Goal: Transaction & Acquisition: Obtain resource

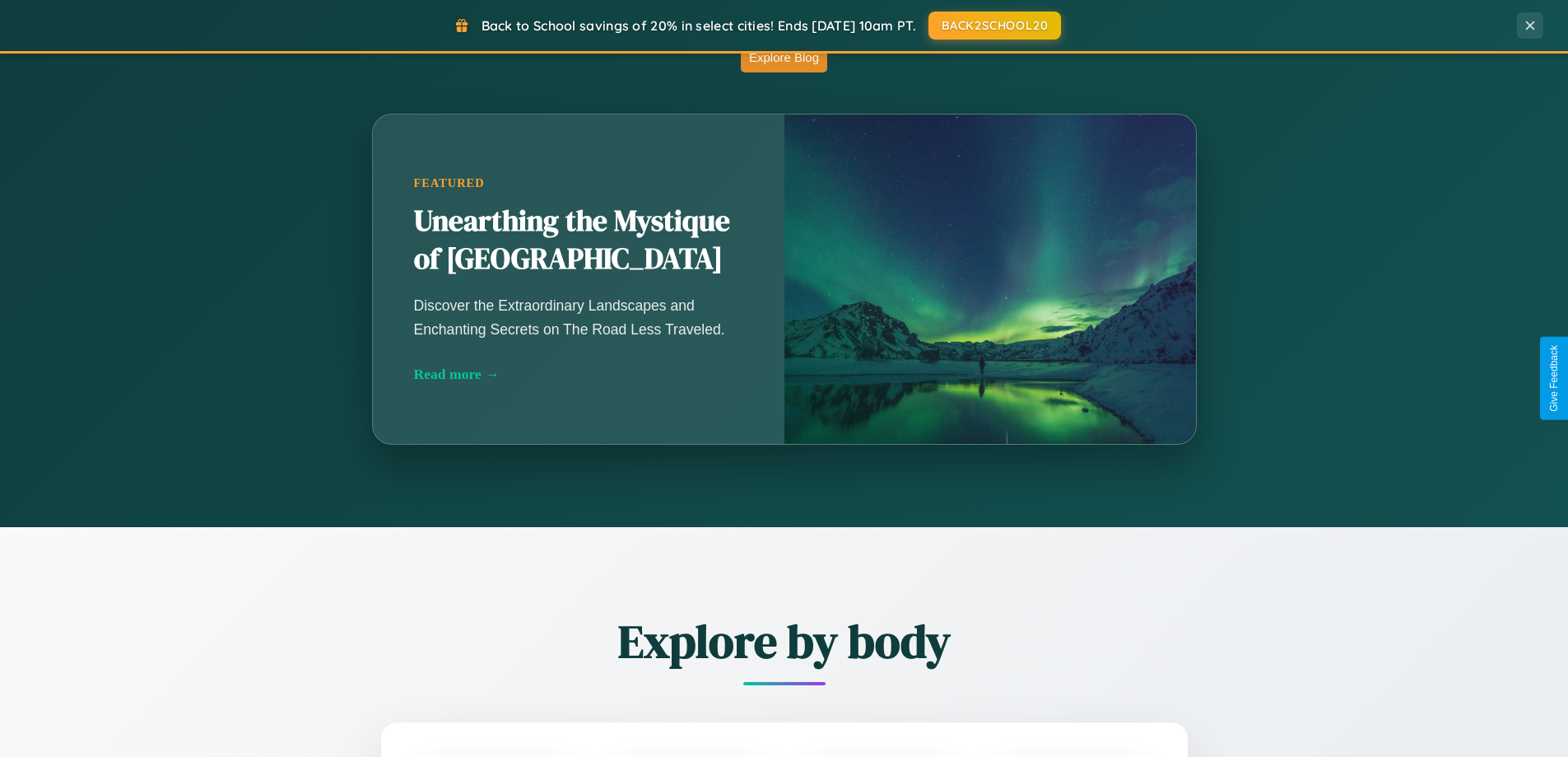
scroll to position [3169, 0]
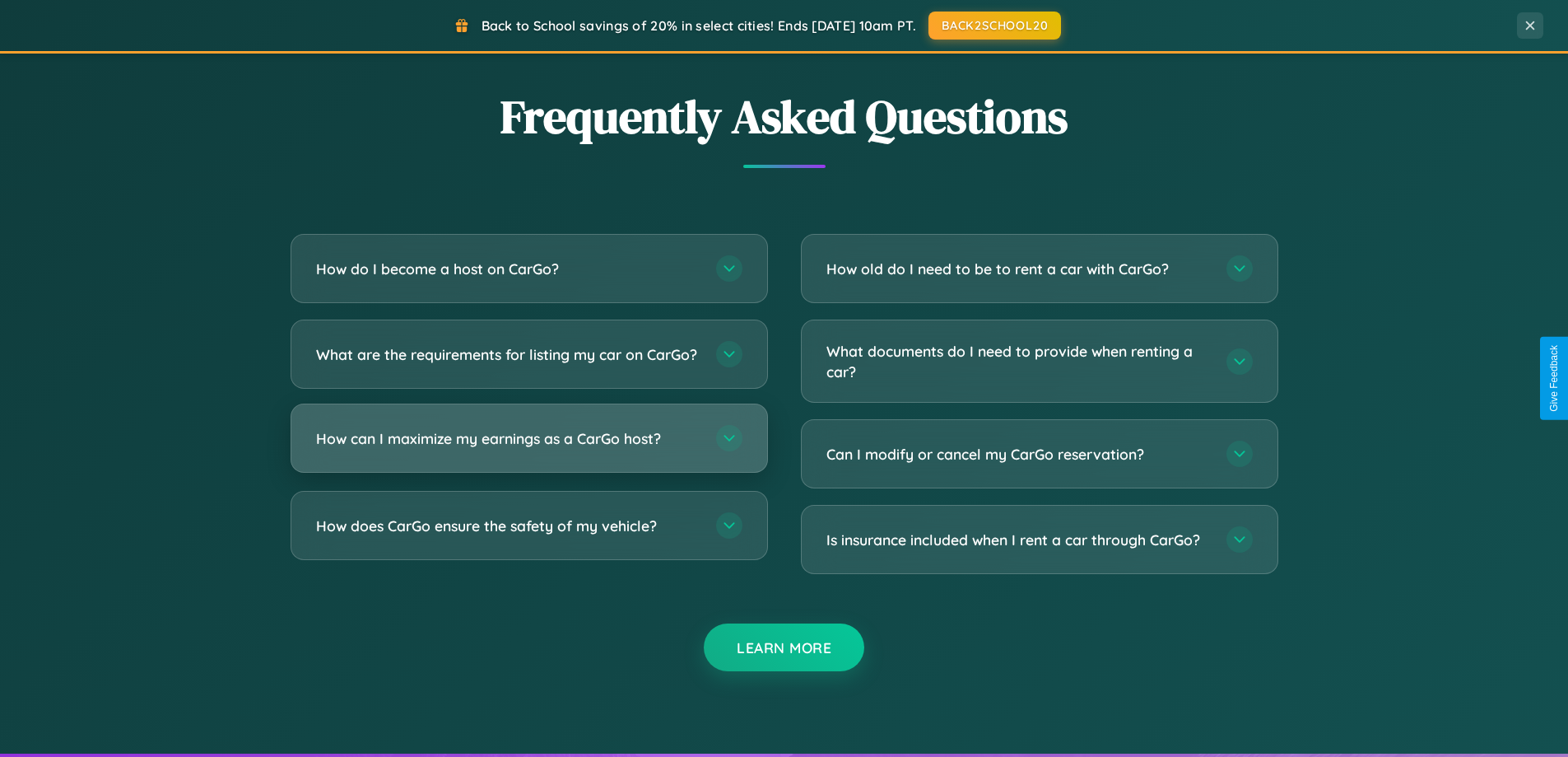
click at [528, 448] on h3 "How can I maximize my earnings as a CarGo host?" at bounding box center [508, 438] width 384 height 21
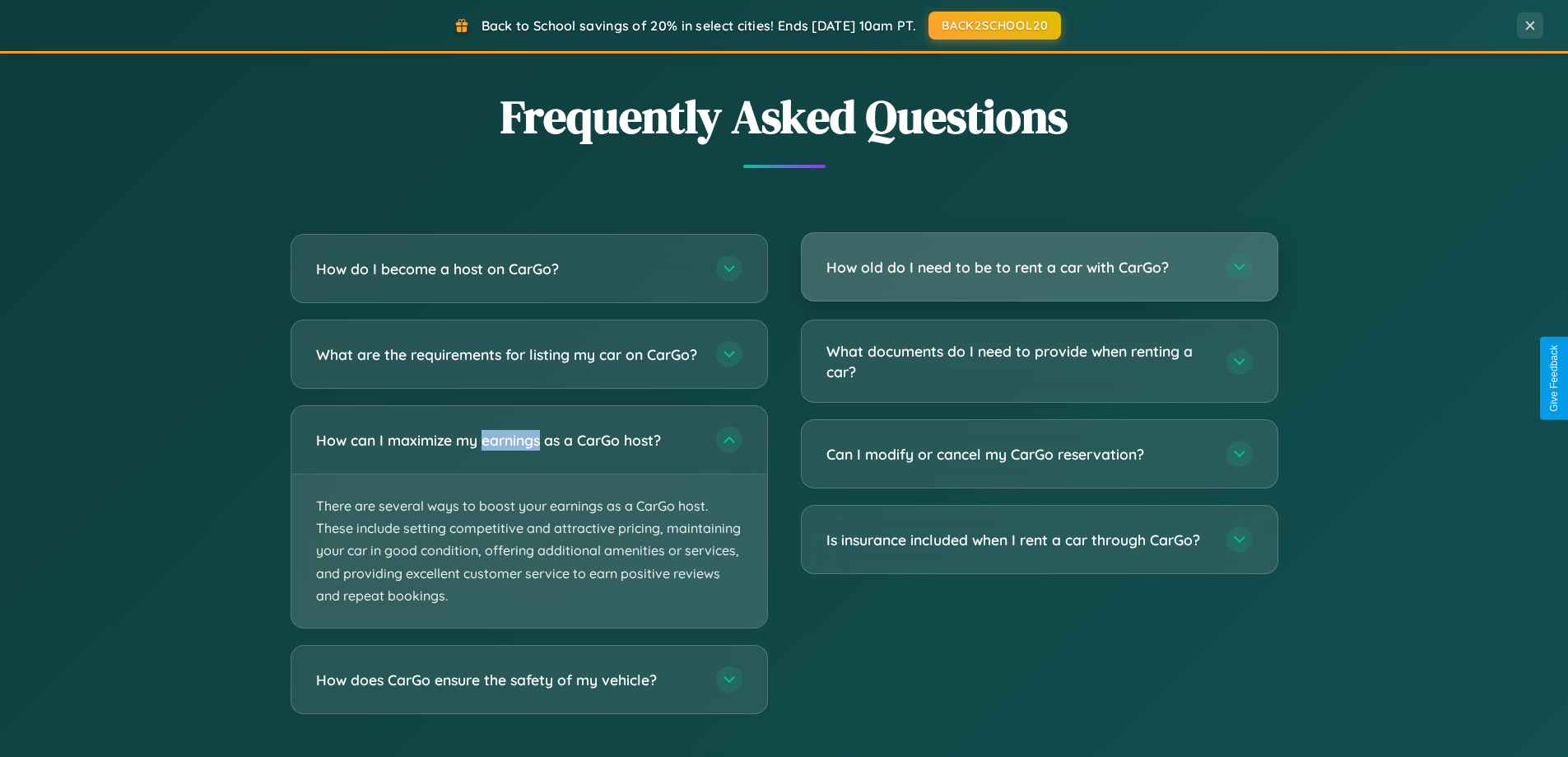
click at [1039, 268] on h3 "How old do I need to be to rent a car with CarGo?" at bounding box center [1018, 268] width 384 height 21
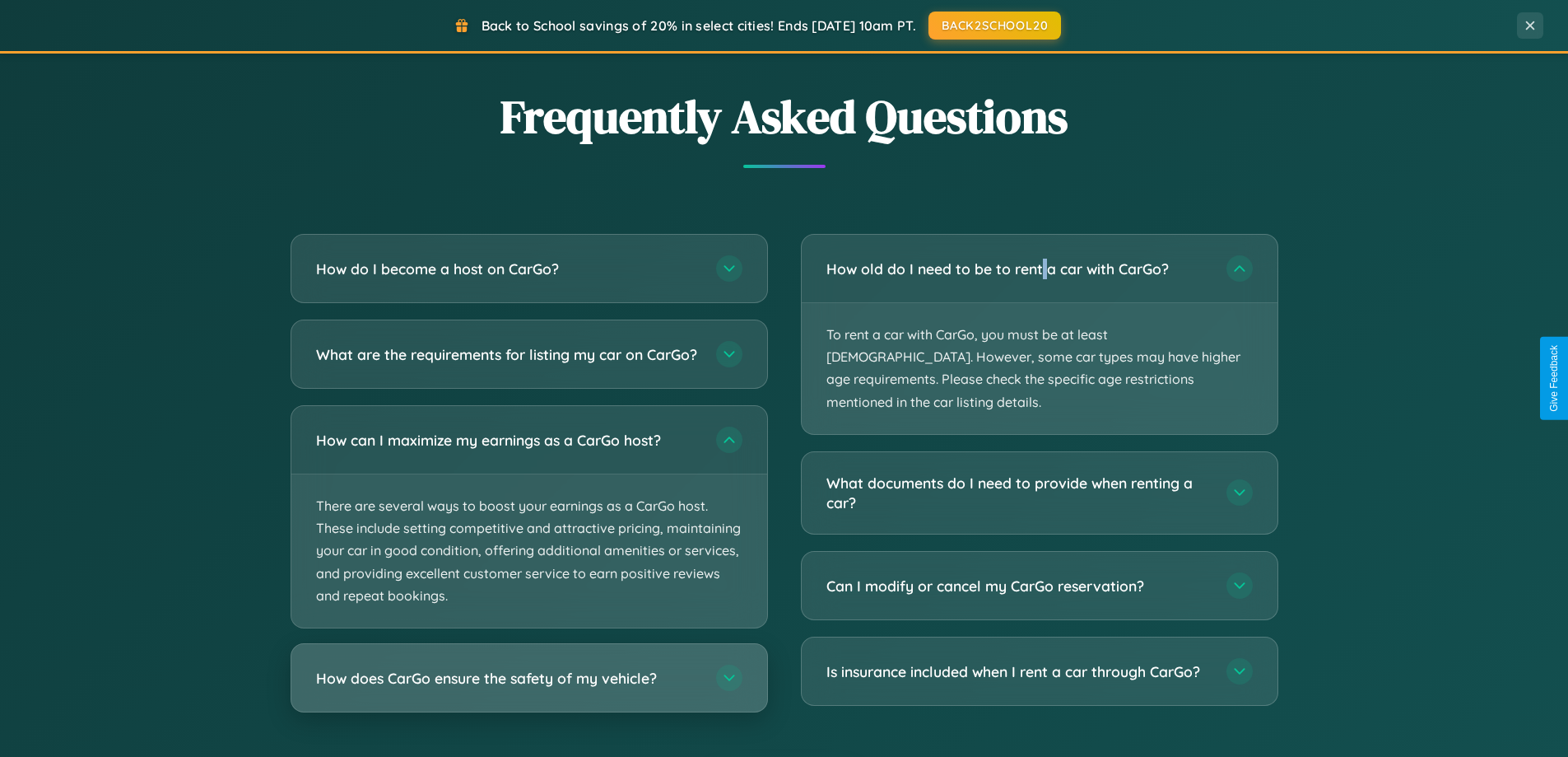
click at [528, 688] on h3 "How does CarGo ensure the safety of my vehicle?" at bounding box center [508, 678] width 384 height 21
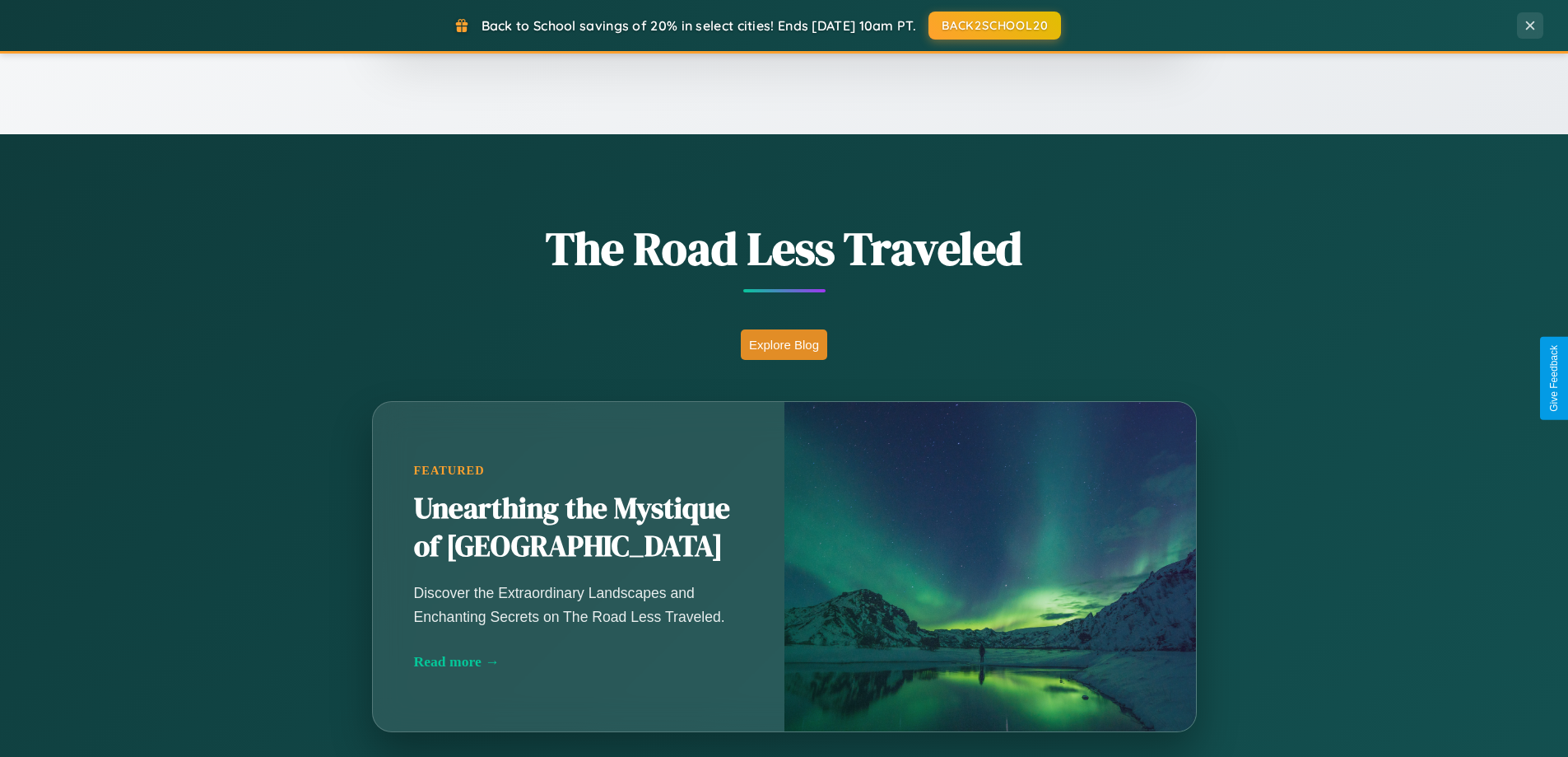
scroll to position [709, 0]
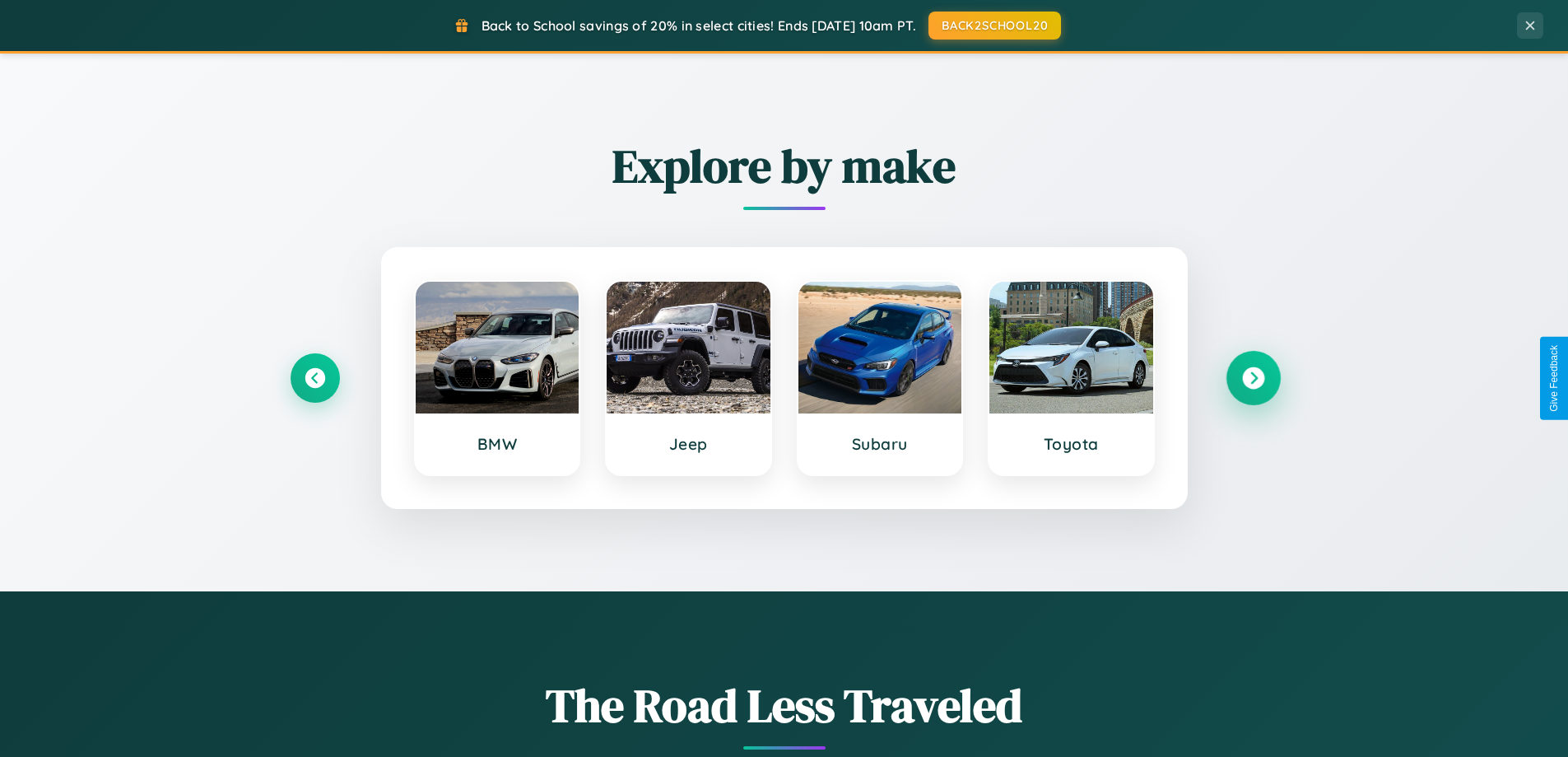
click at [1252, 378] on icon at bounding box center [1253, 378] width 22 height 22
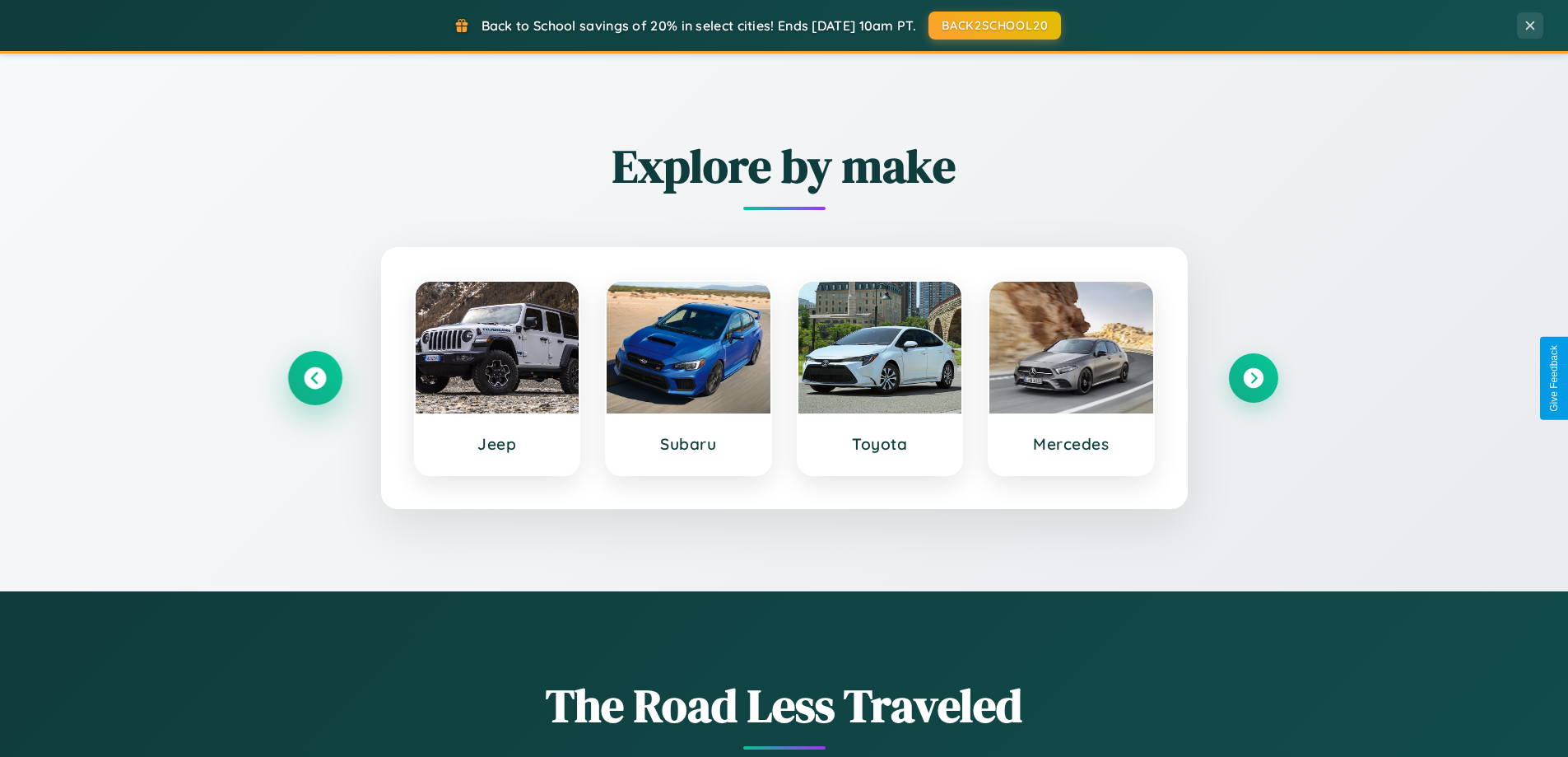
click at [314, 378] on icon at bounding box center [315, 378] width 22 height 22
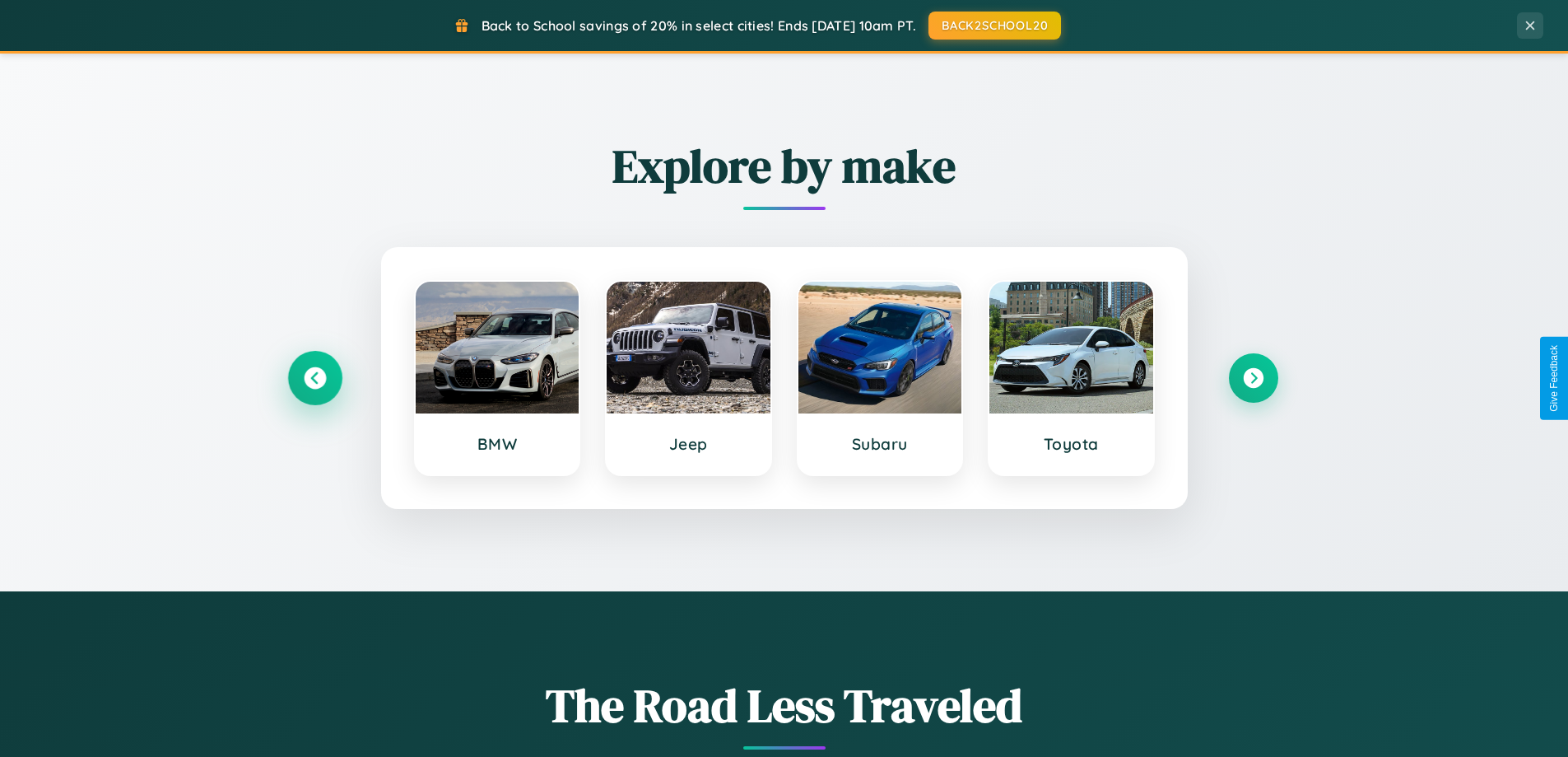
scroll to position [2646, 0]
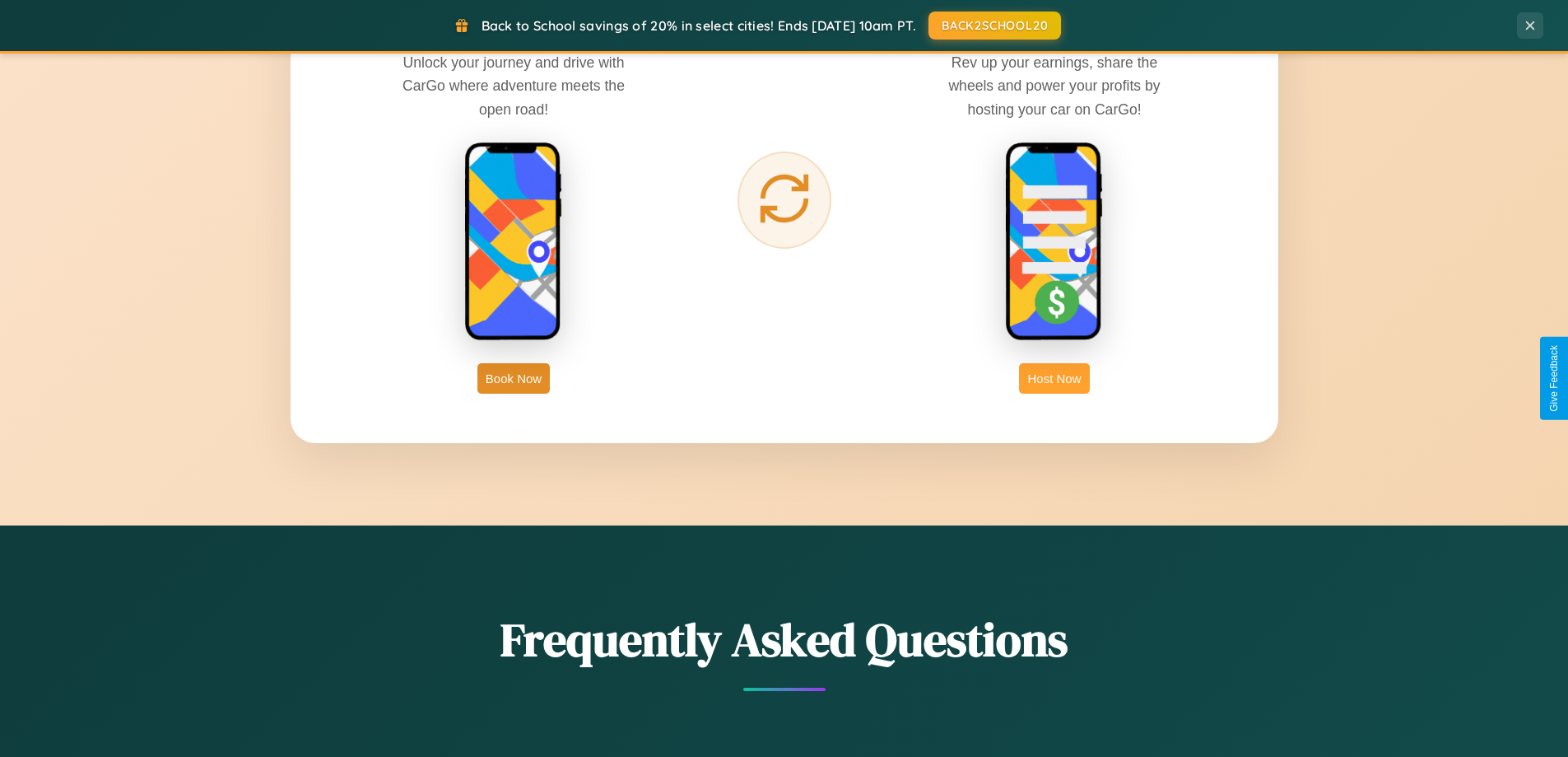
click at [1055, 378] on button "Host Now" at bounding box center [1054, 378] width 70 height 31
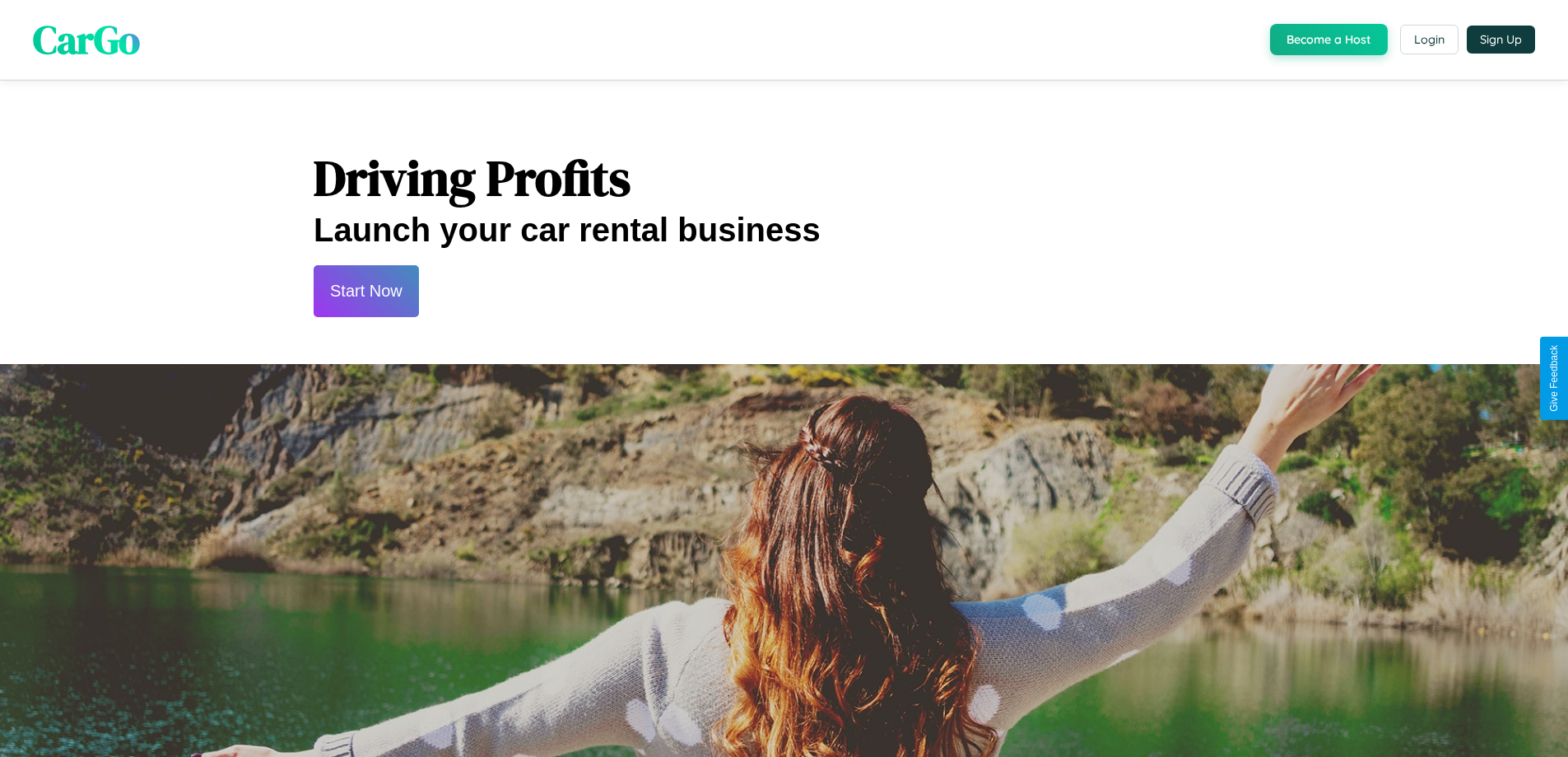
click at [365, 291] on button "Start Now" at bounding box center [366, 291] width 105 height 52
